Goal: Transaction & Acquisition: Purchase product/service

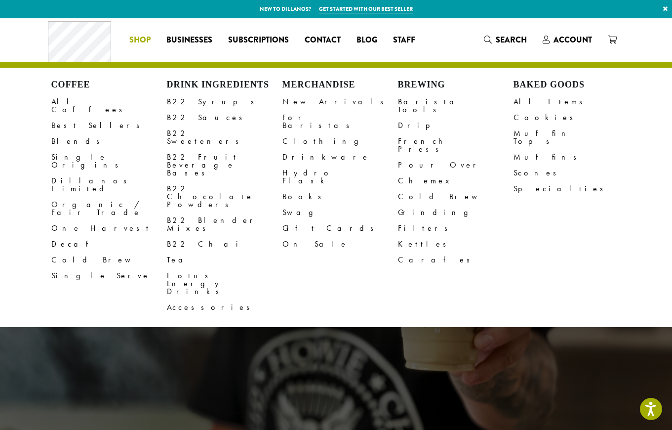
click at [146, 44] on span "Shop" at bounding box center [139, 40] width 21 height 12
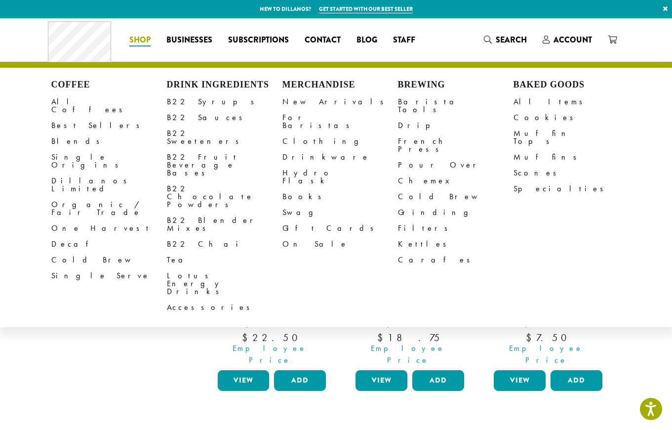
click at [314, 84] on h4 "Merchandise" at bounding box center [341, 85] width 116 height 11
click at [299, 133] on link "Clothing" at bounding box center [341, 141] width 116 height 16
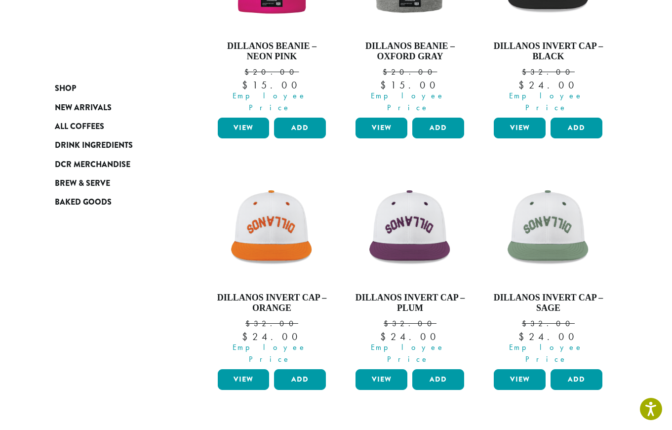
scroll to position [769, 0]
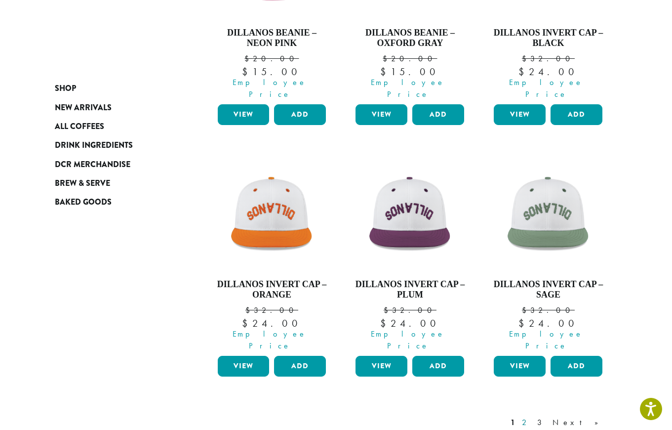
click at [532, 416] on link "2" at bounding box center [526, 422] width 12 height 12
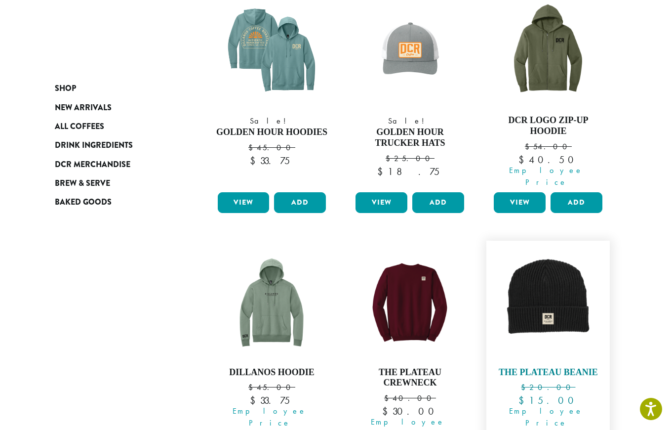
scroll to position [894, 0]
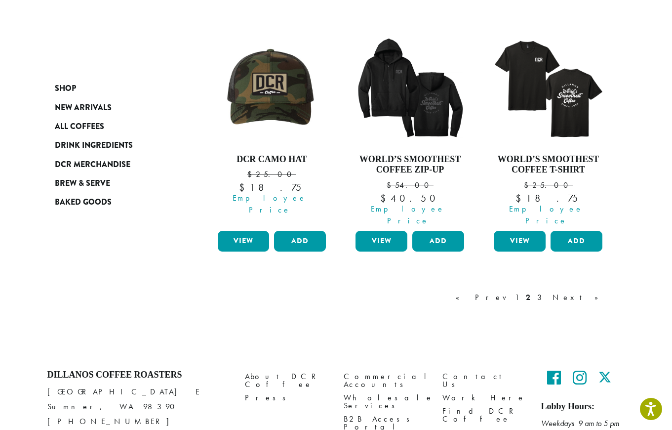
click at [548, 291] on link "3" at bounding box center [541, 297] width 12 height 12
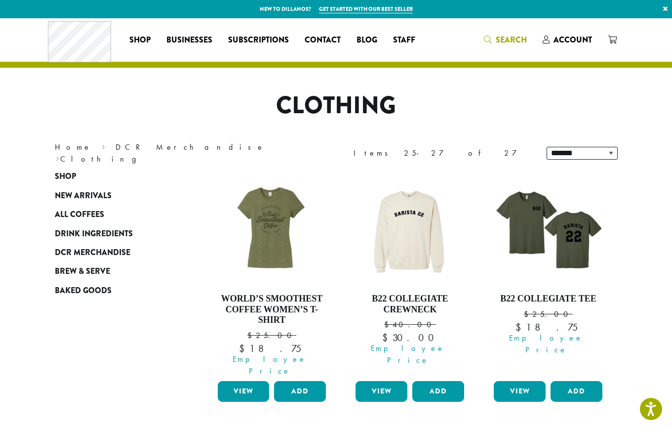
click at [527, 42] on span "Search" at bounding box center [511, 39] width 31 height 11
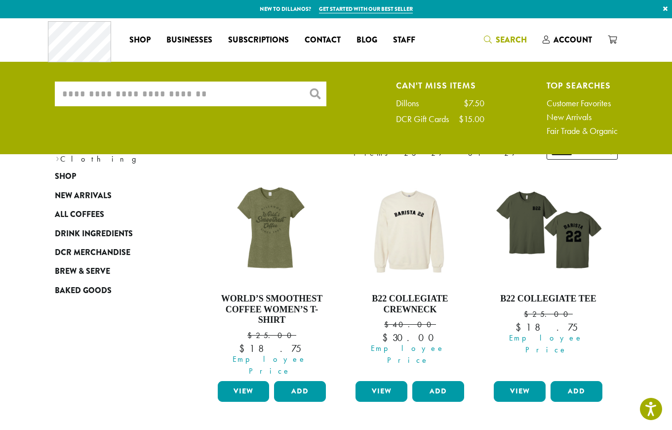
click at [252, 99] on input "What are you searching for?" at bounding box center [191, 93] width 272 height 25
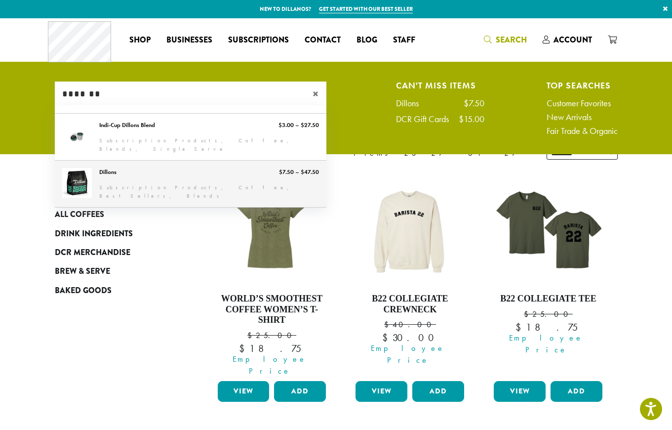
type input "*******"
click at [181, 171] on link "Dillons" at bounding box center [191, 184] width 272 height 46
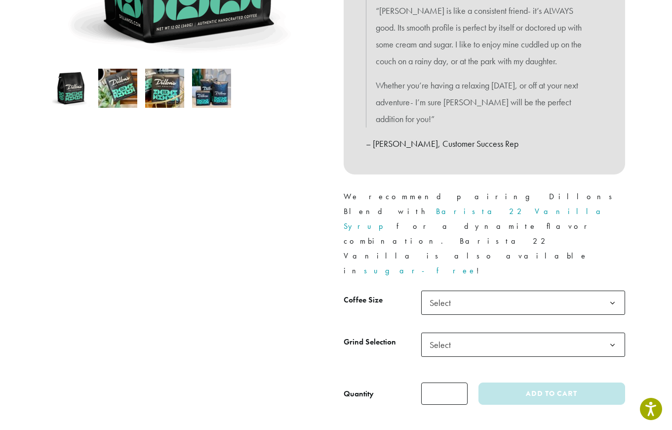
scroll to position [84, 0]
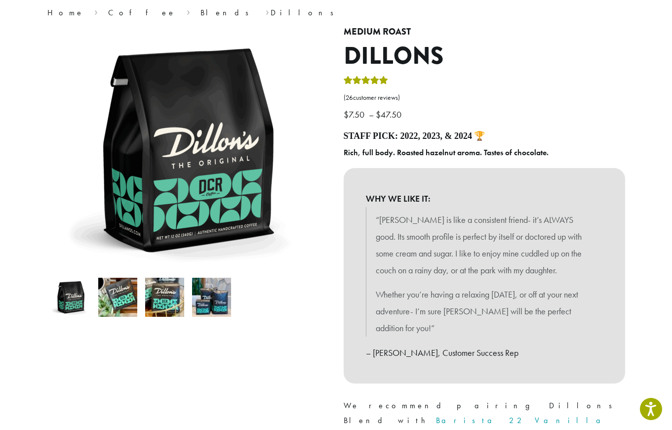
click at [378, 215] on p "“Dillons is like a consistent friend- it’s ALWAYS good. Its smooth profile is p…" at bounding box center [484, 244] width 217 height 67
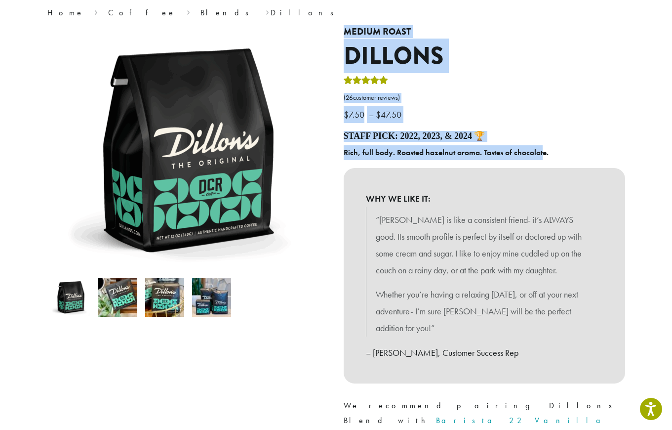
drag, startPoint x: 542, startPoint y: 146, endPoint x: 335, endPoint y: 152, distance: 207.0
click at [335, 152] on div "Medium Roast Dillons ( 26 customer reviews) $ 7.50 – $ 47.50 Price range: $7.50…" at bounding box center [336, 324] width 593 height 595
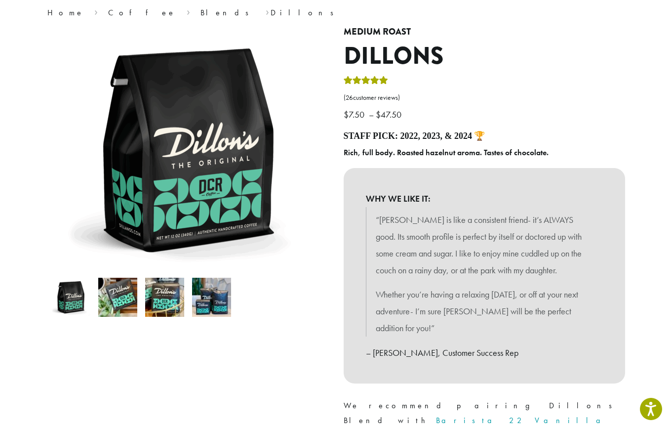
click at [496, 194] on b "WHY WE LIKE IT:" at bounding box center [484, 198] width 237 height 17
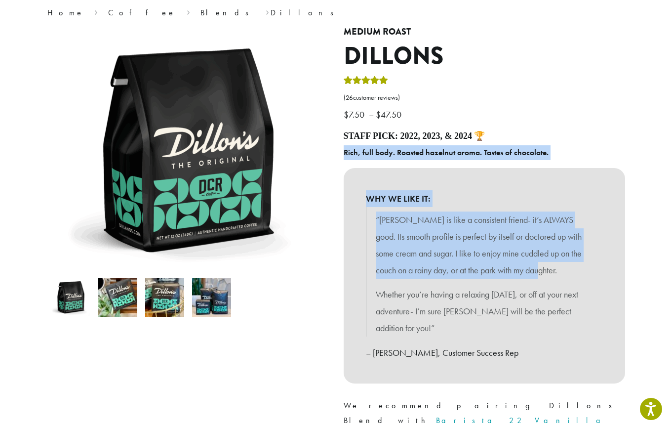
drag, startPoint x: 484, startPoint y: 250, endPoint x: 345, endPoint y: 151, distance: 170.8
click at [345, 151] on div "Staff Pick: 2022, 2023, & 2024 🏆 Rich, full body. Roasted hazelnut aroma. Taste…" at bounding box center [485, 309] width 282 height 357
copy div "Rich, full body. Roasted hazelnut aroma. Tastes of chocolate. WHY WE LIKE IT: “…"
